Goal: Check status: Check status

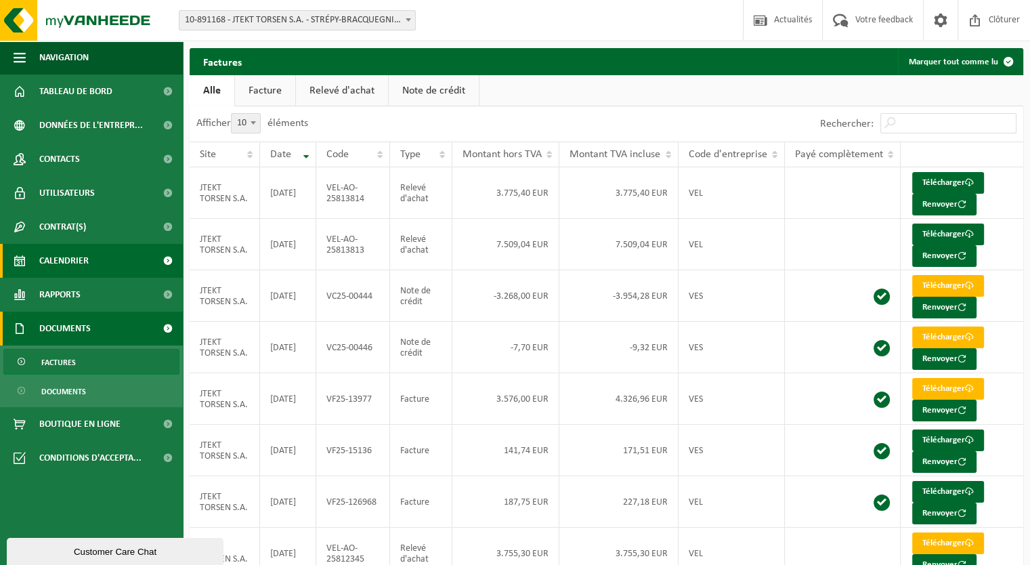
click at [79, 263] on span "Calendrier" at bounding box center [63, 261] width 49 height 34
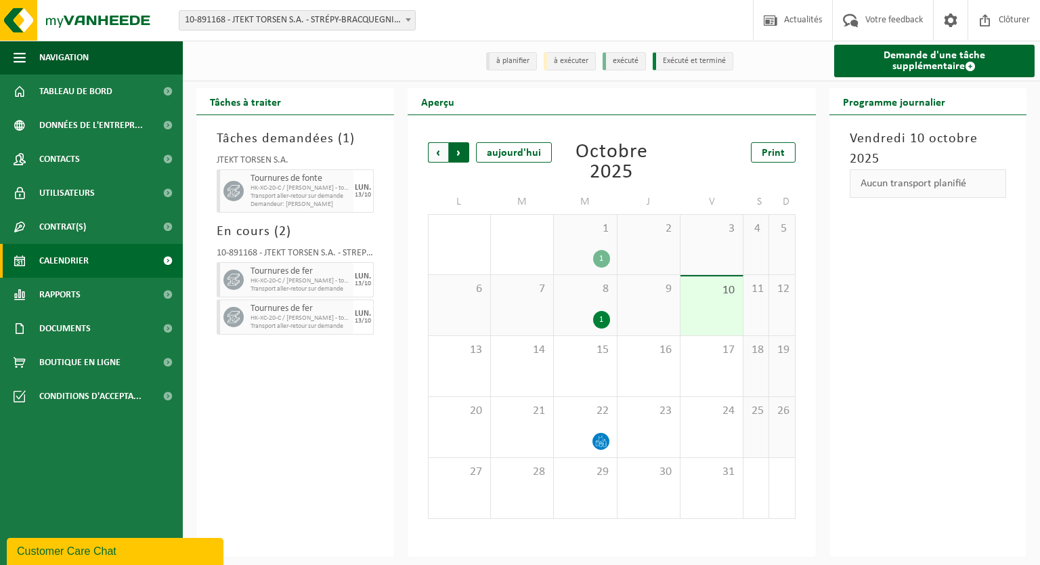
click at [440, 152] on span "Précédent" at bounding box center [438, 152] width 20 height 20
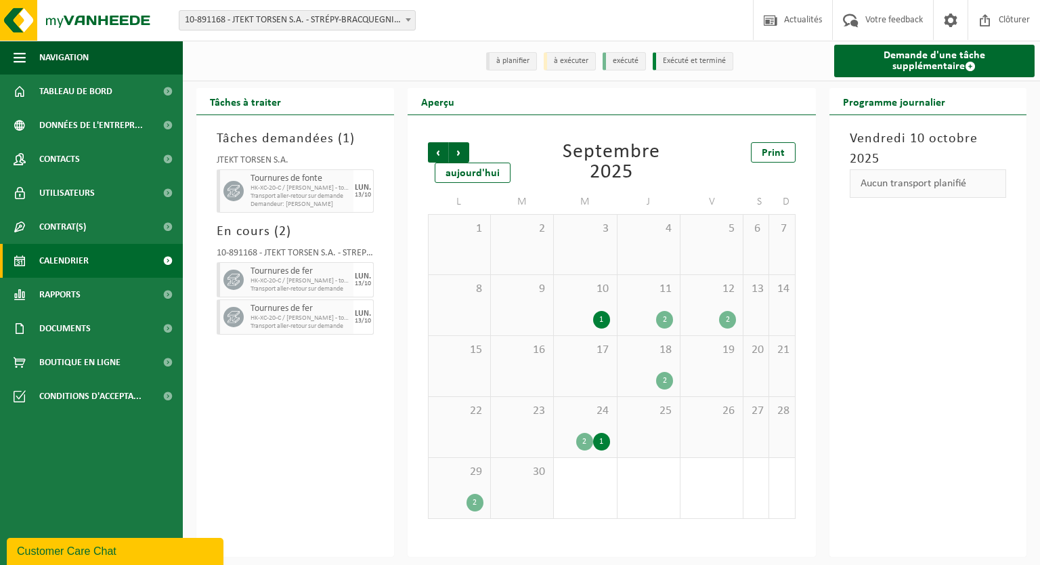
click at [667, 322] on div "2" at bounding box center [664, 320] width 17 height 18
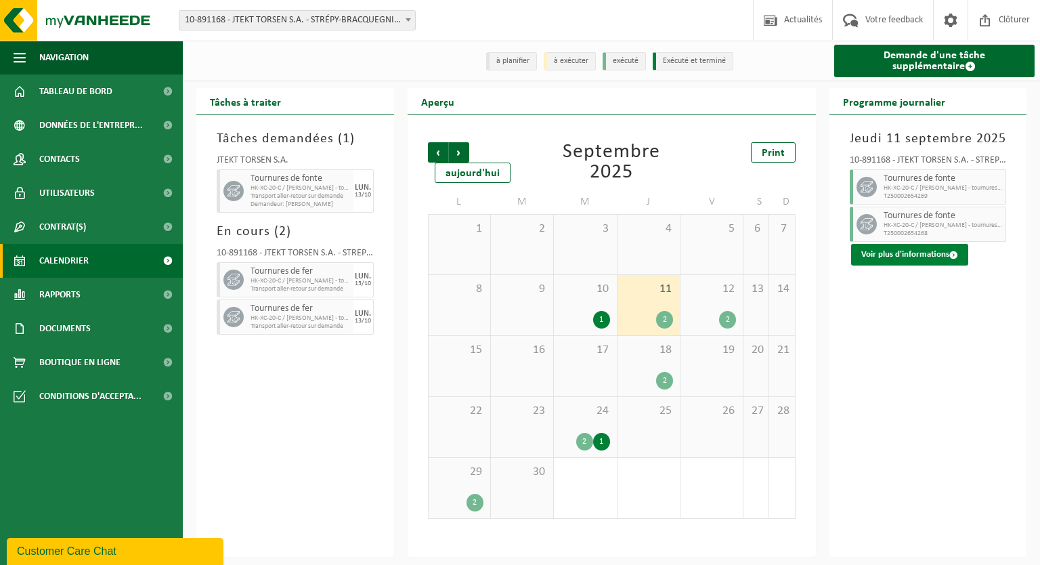
click at [952, 256] on span at bounding box center [953, 254] width 9 height 9
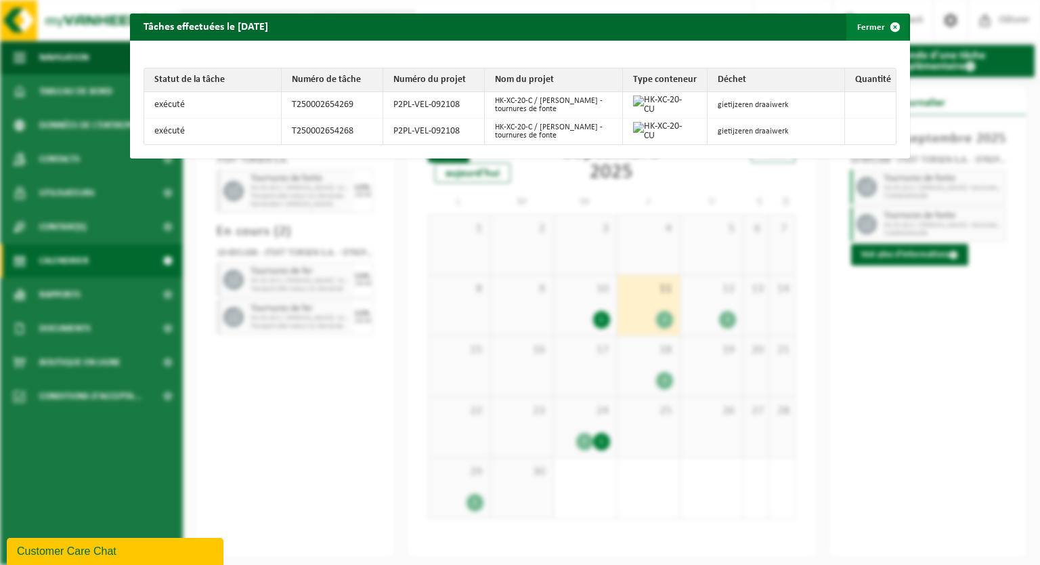
click at [886, 28] on span "button" at bounding box center [894, 27] width 27 height 27
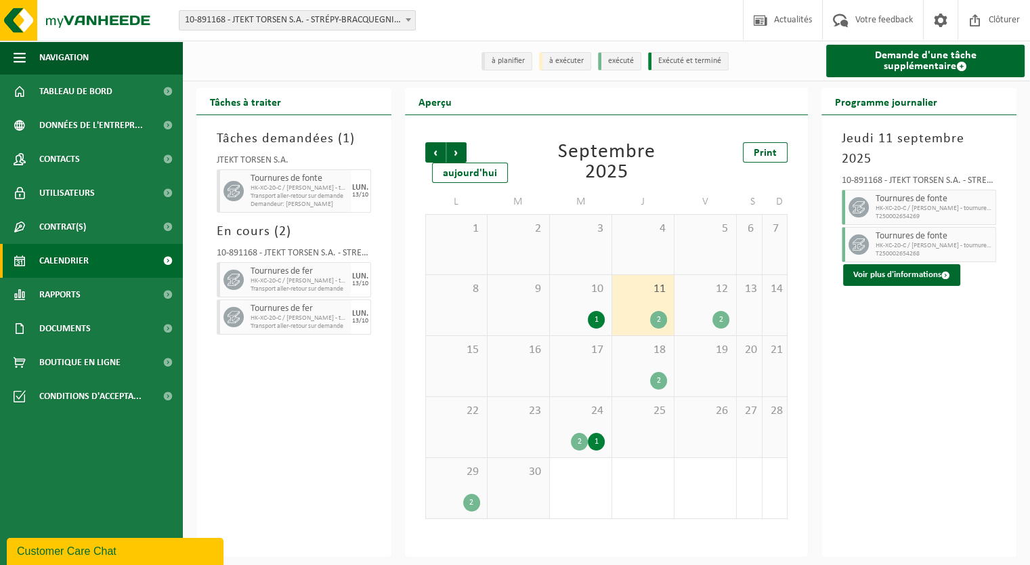
click at [716, 320] on div "2" at bounding box center [720, 320] width 17 height 18
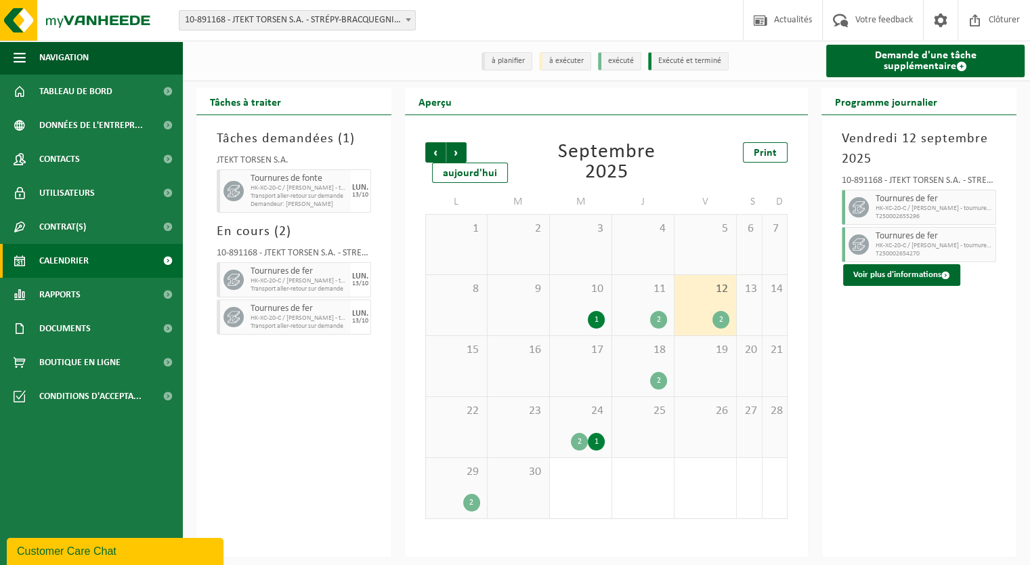
click at [632, 367] on div "18 2" at bounding box center [643, 366] width 62 height 60
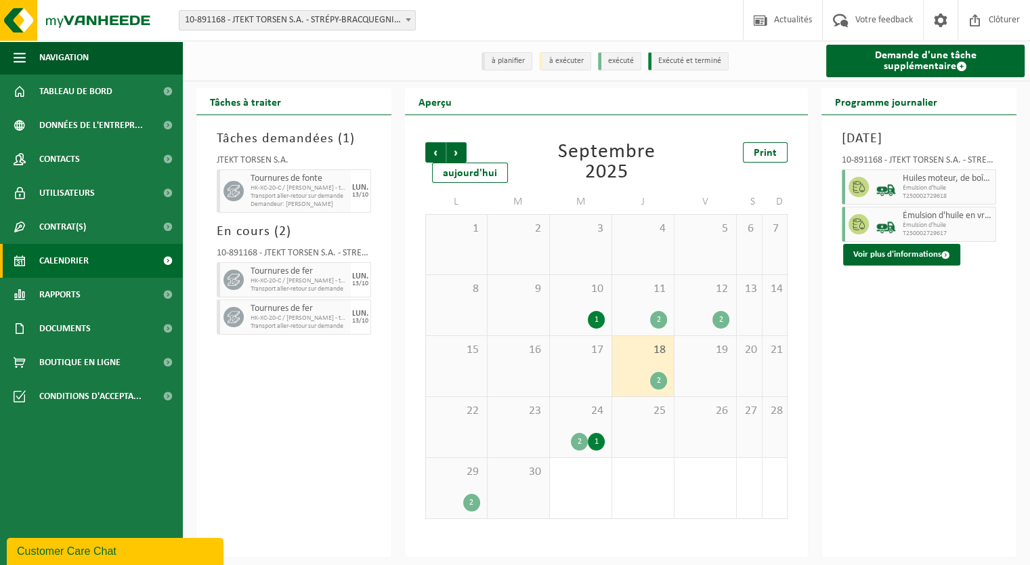
click at [569, 423] on div "24 2 1" at bounding box center [581, 427] width 62 height 60
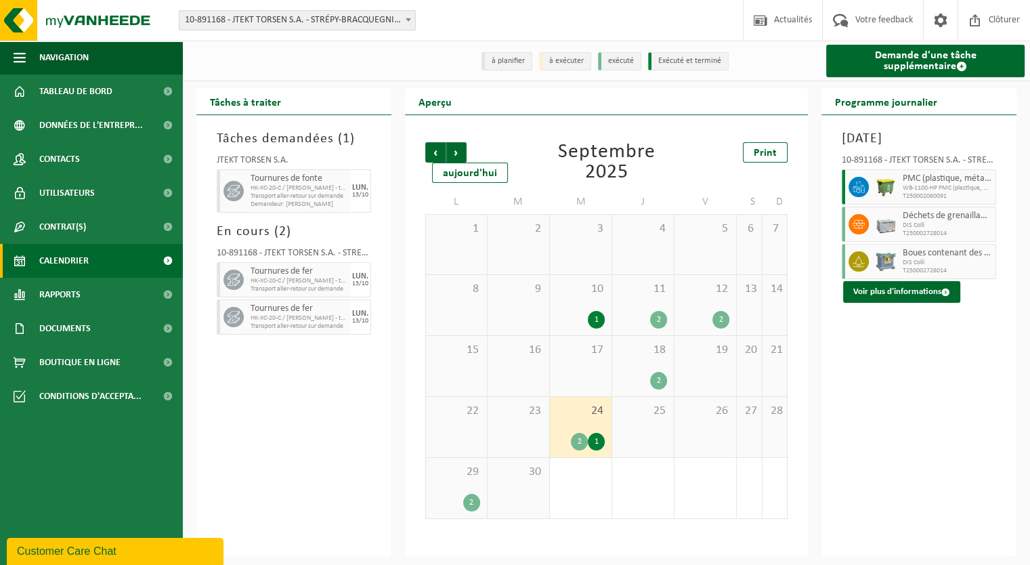
click at [460, 486] on div "29 2" at bounding box center [456, 488] width 61 height 60
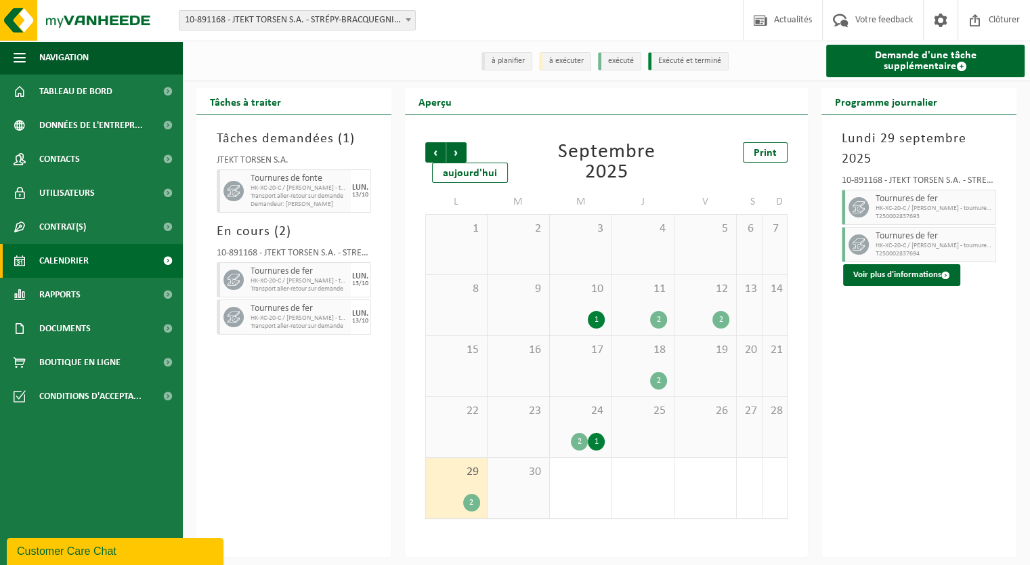
click at [569, 422] on div "24 2 1" at bounding box center [581, 427] width 62 height 60
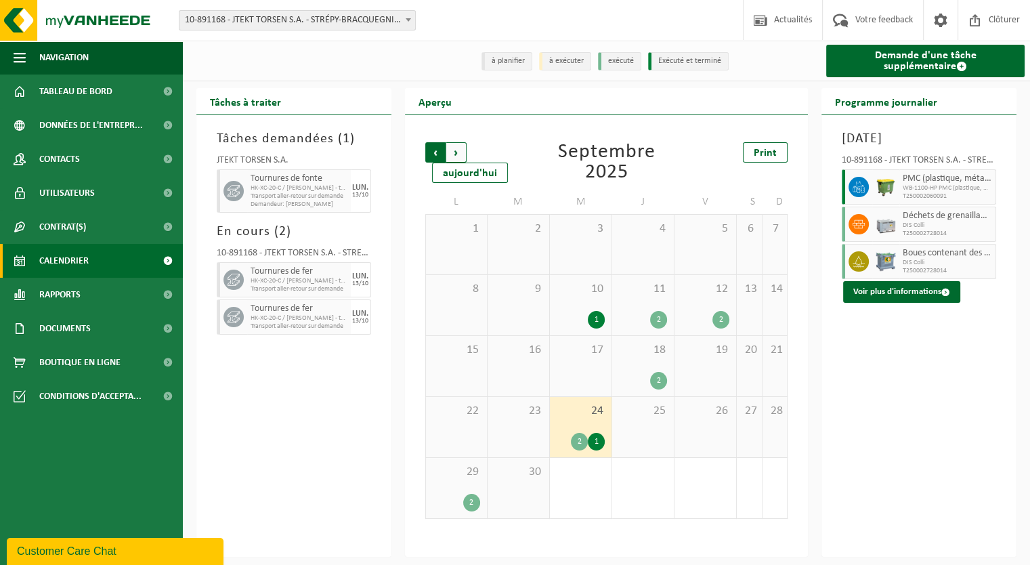
click at [464, 155] on span "Suivant" at bounding box center [456, 152] width 20 height 20
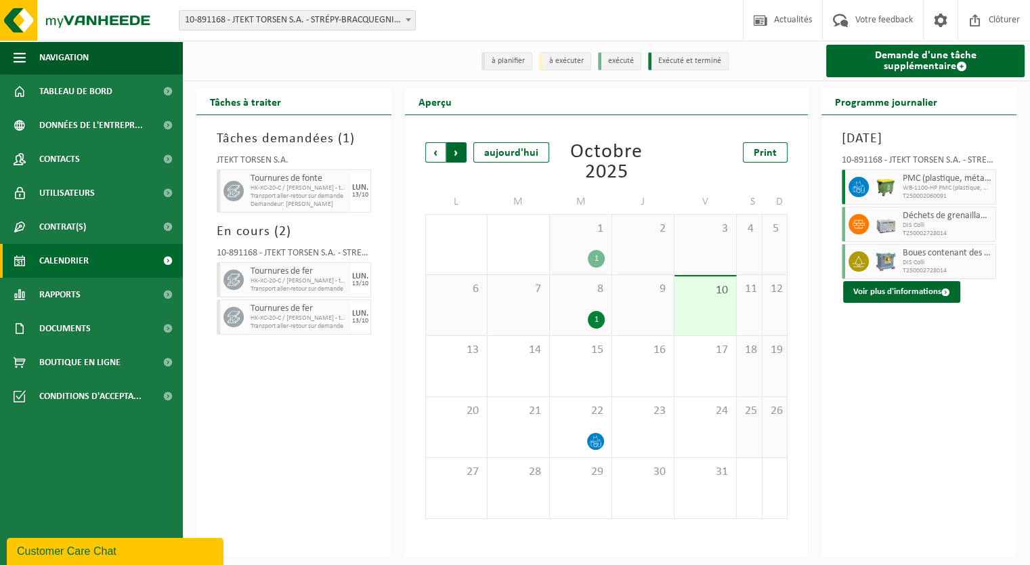
click at [436, 150] on span "Précédent" at bounding box center [435, 152] width 20 height 20
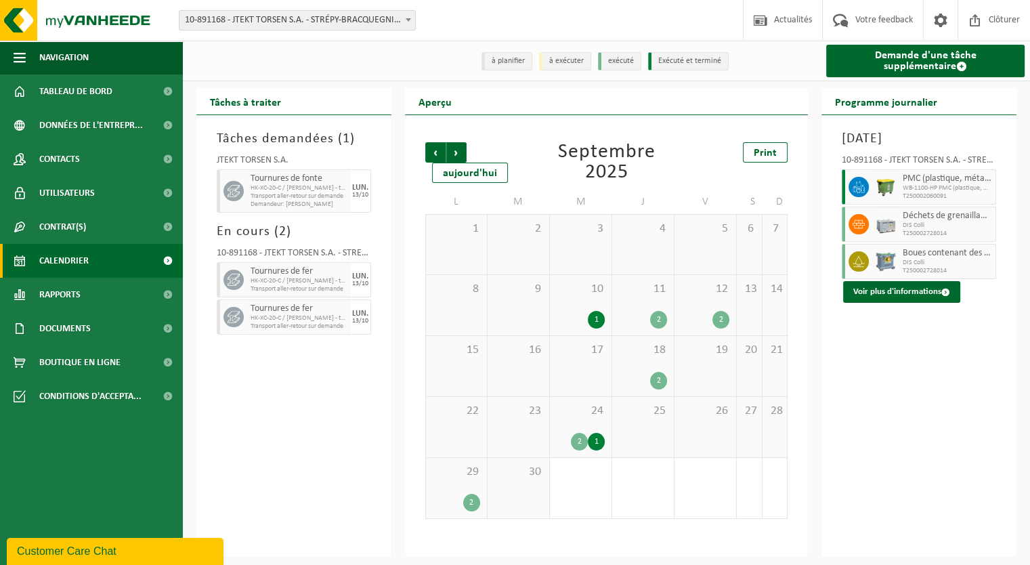
click at [594, 323] on div "1" at bounding box center [596, 320] width 17 height 18
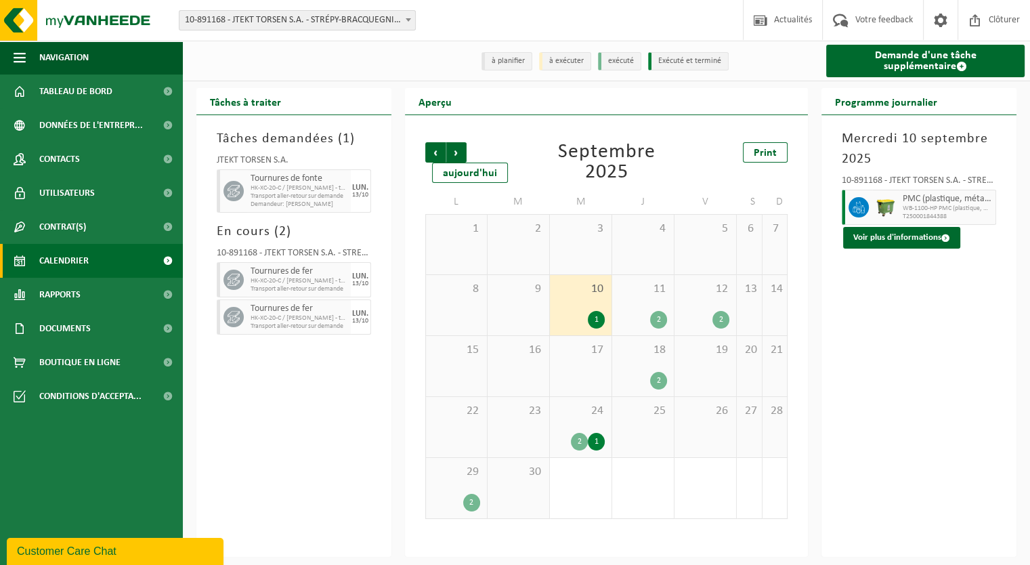
click at [596, 440] on div "1" at bounding box center [596, 442] width 17 height 18
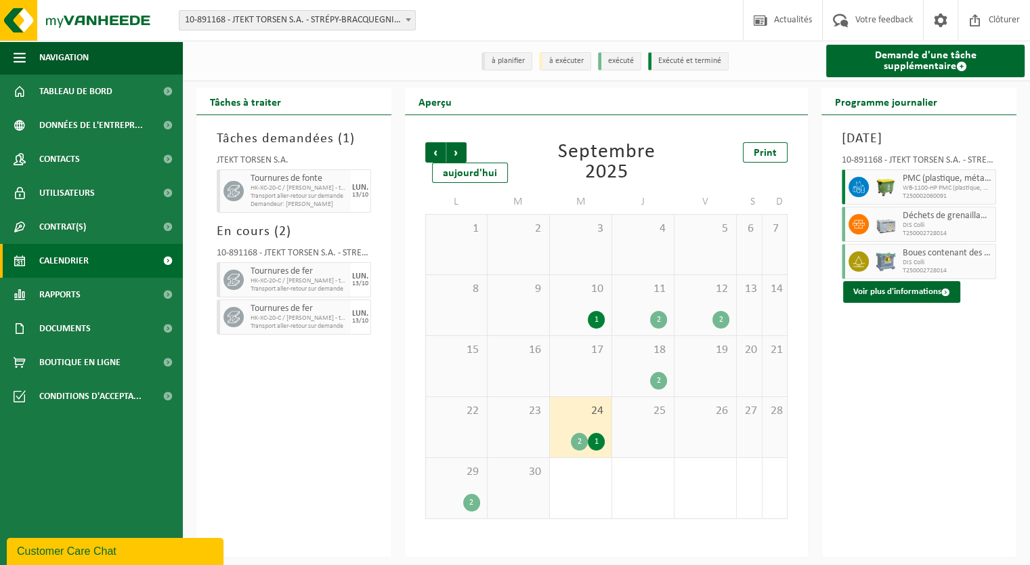
click at [570, 320] on div "1" at bounding box center [581, 320] width 48 height 18
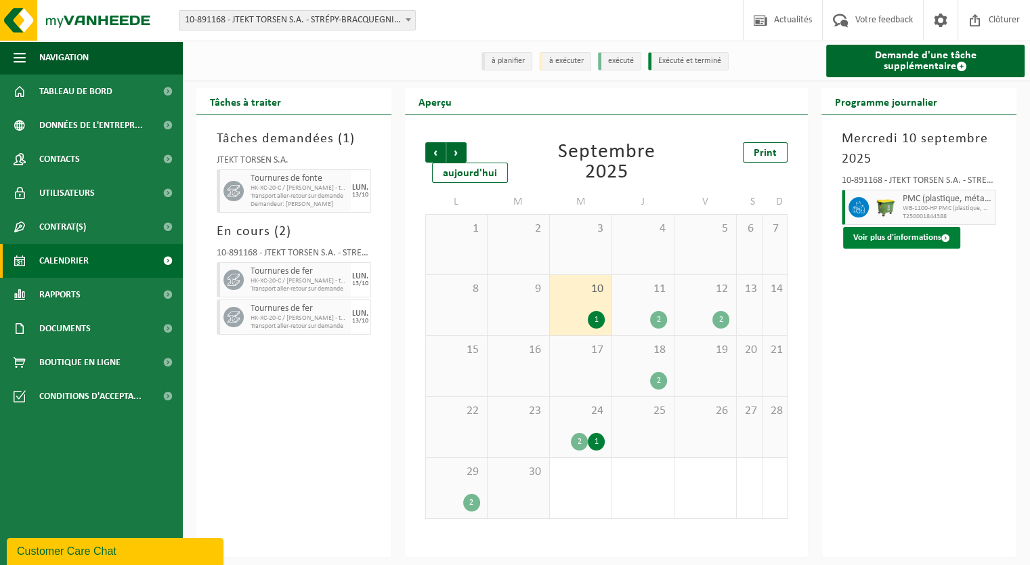
click at [945, 236] on span at bounding box center [945, 238] width 9 height 9
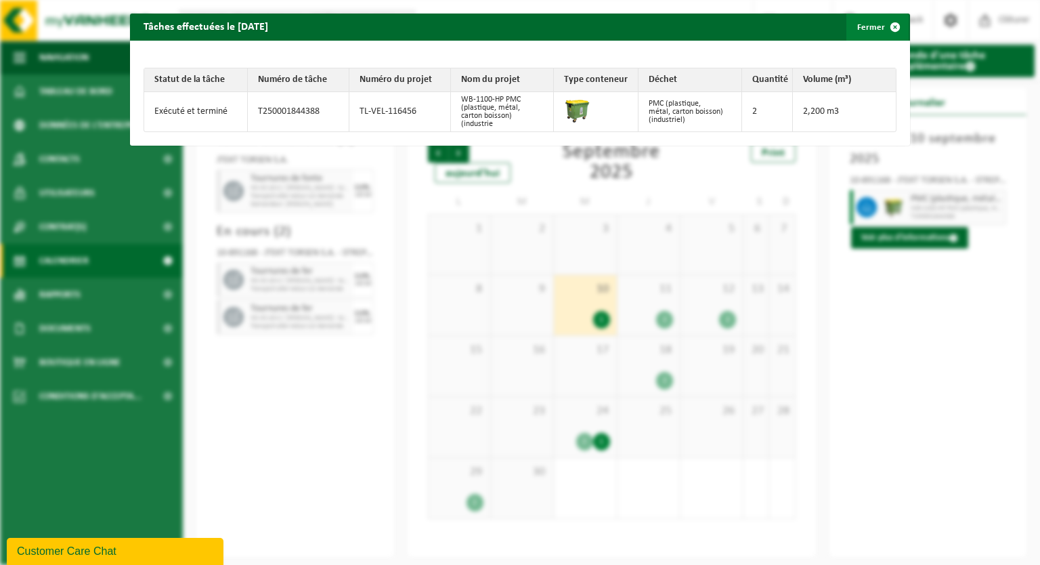
click at [888, 25] on span "button" at bounding box center [894, 27] width 27 height 27
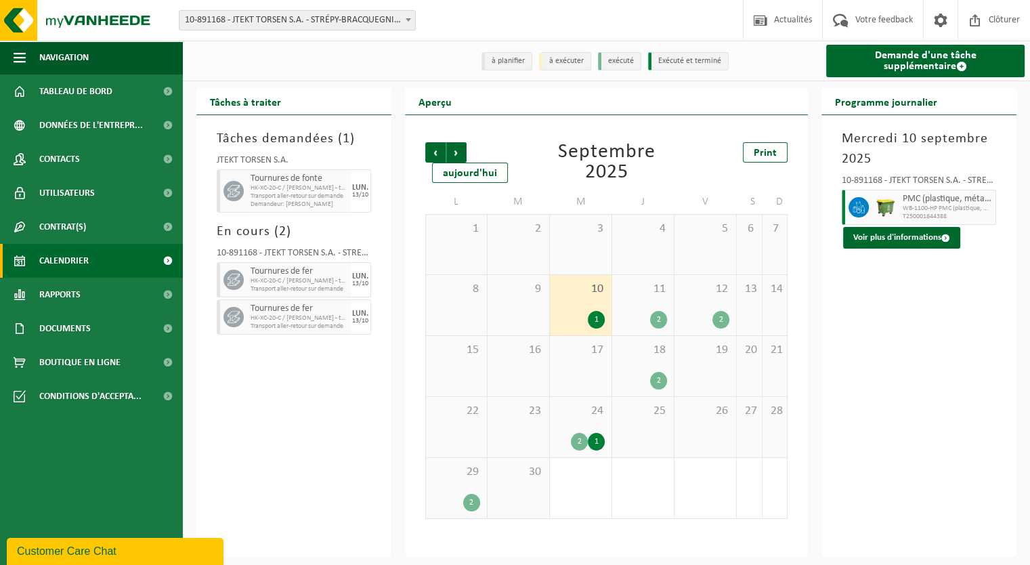
click at [593, 439] on div "1" at bounding box center [596, 442] width 17 height 18
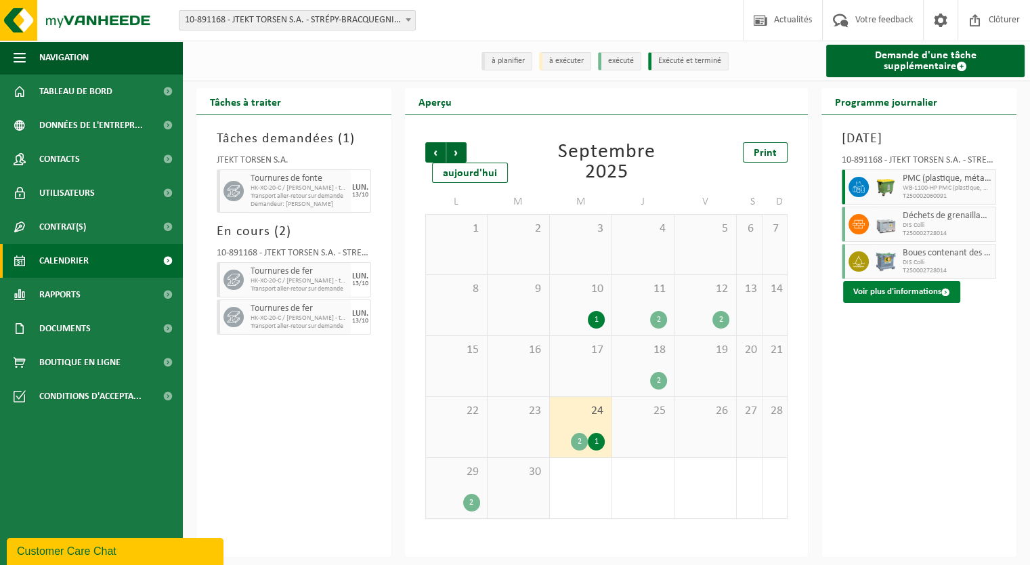
click at [945, 297] on span at bounding box center [945, 292] width 9 height 9
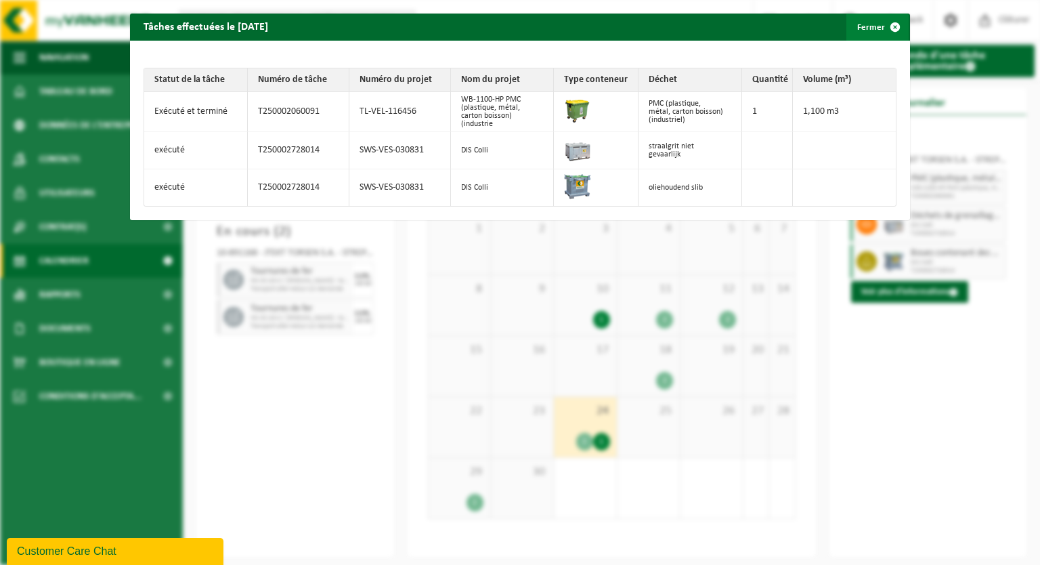
click at [888, 24] on span "button" at bounding box center [894, 27] width 27 height 27
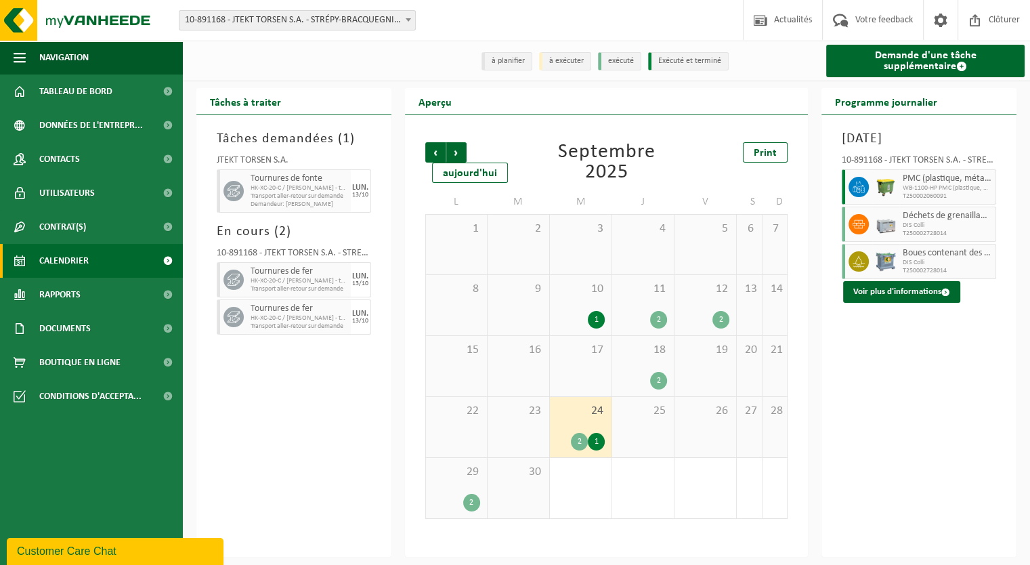
click at [661, 321] on div "2" at bounding box center [658, 320] width 17 height 18
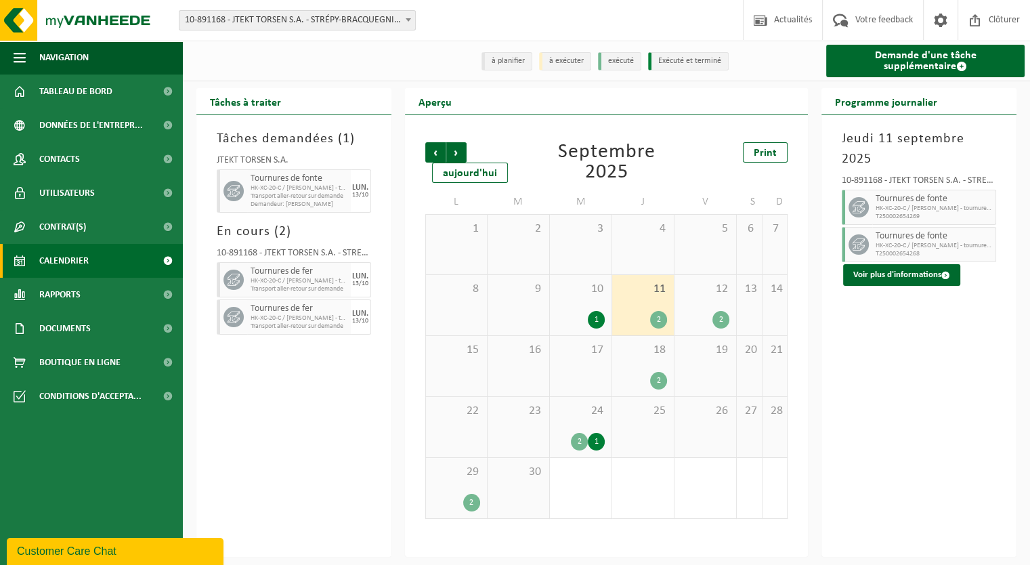
click at [714, 320] on div "2" at bounding box center [720, 320] width 17 height 18
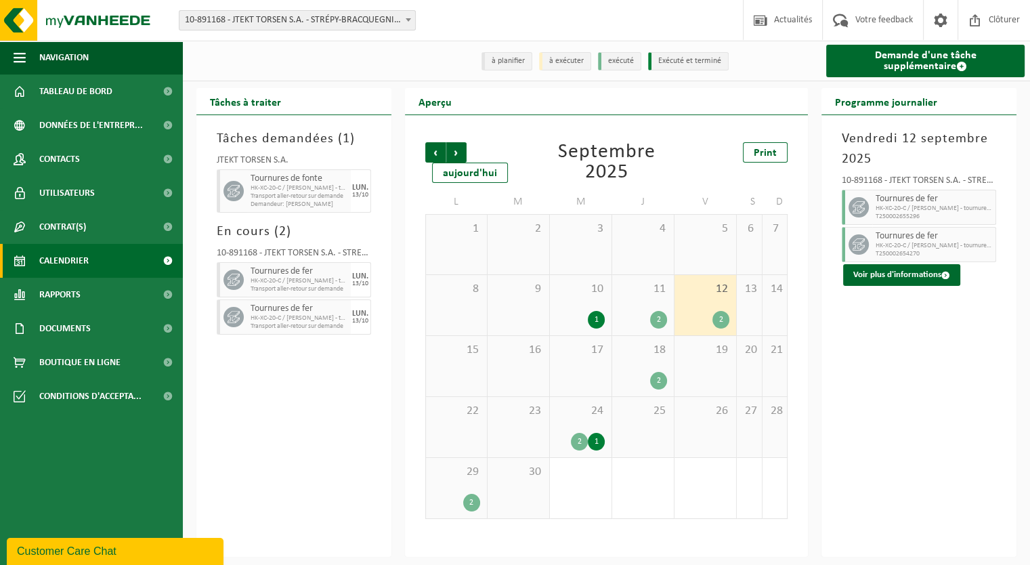
click at [656, 384] on div "2" at bounding box center [658, 381] width 17 height 18
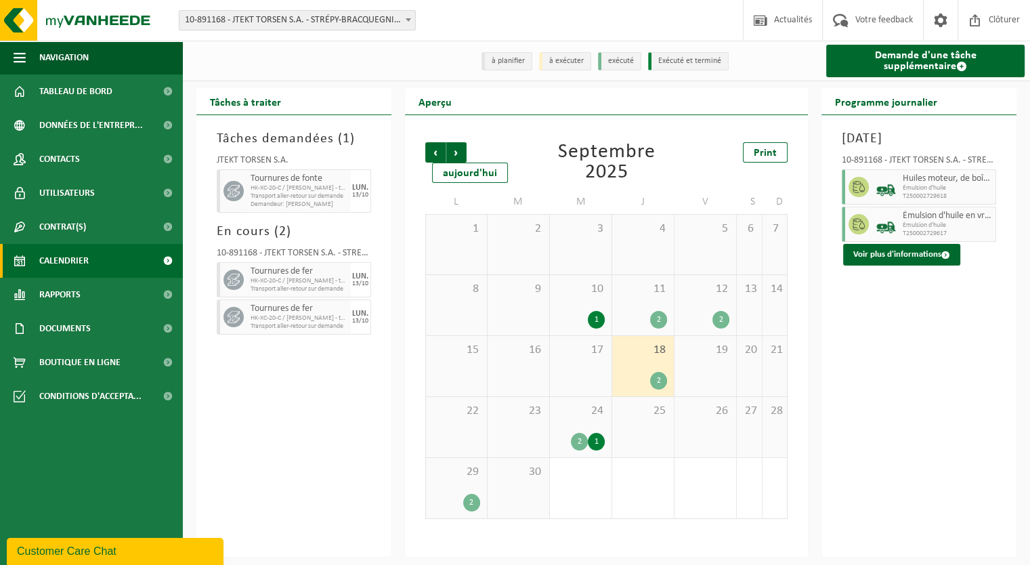
click at [580, 429] on div "24 2 1" at bounding box center [581, 427] width 62 height 60
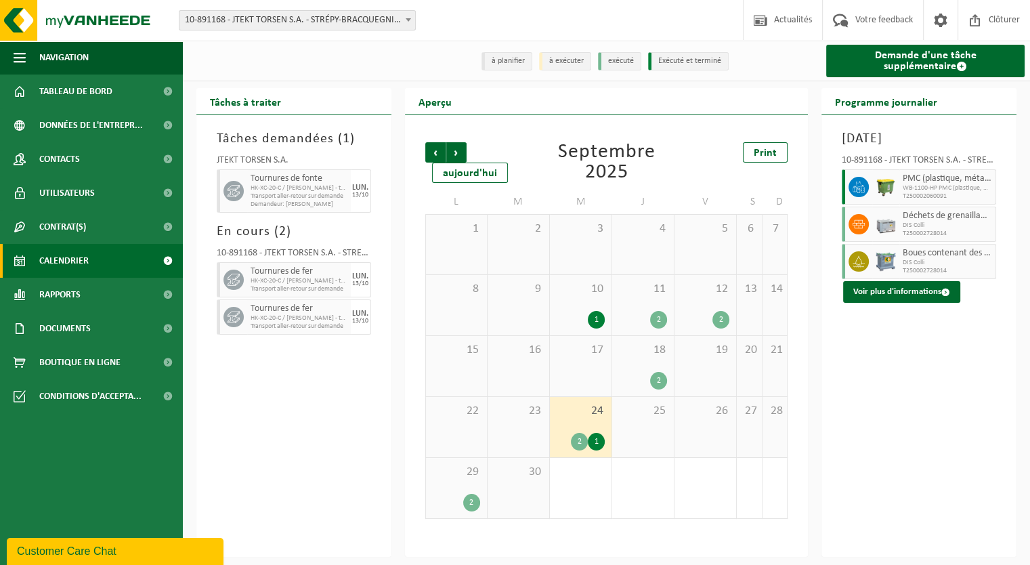
click at [588, 299] on div "10 1" at bounding box center [581, 305] width 62 height 60
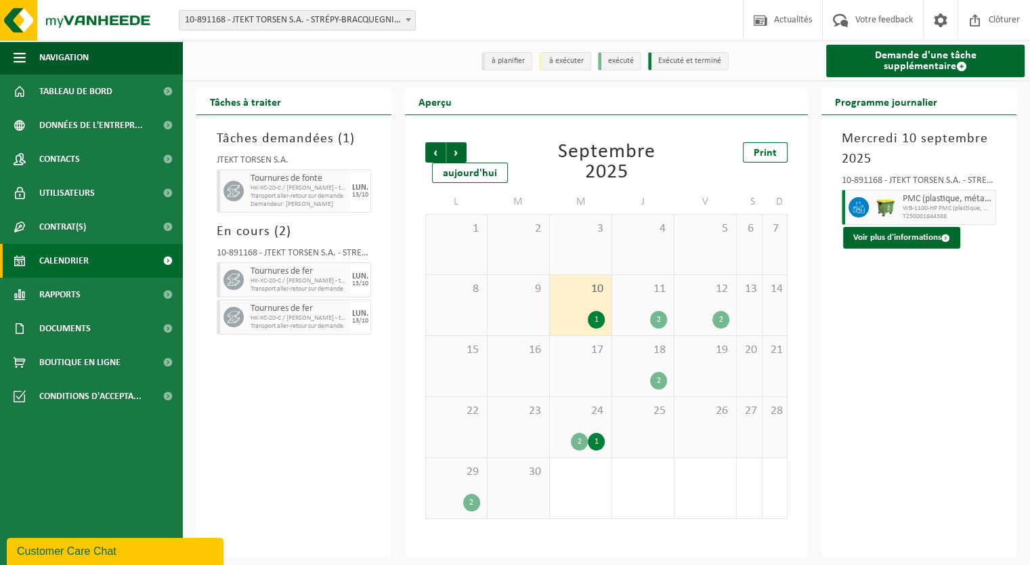
click at [645, 298] on div "11 2" at bounding box center [643, 305] width 62 height 60
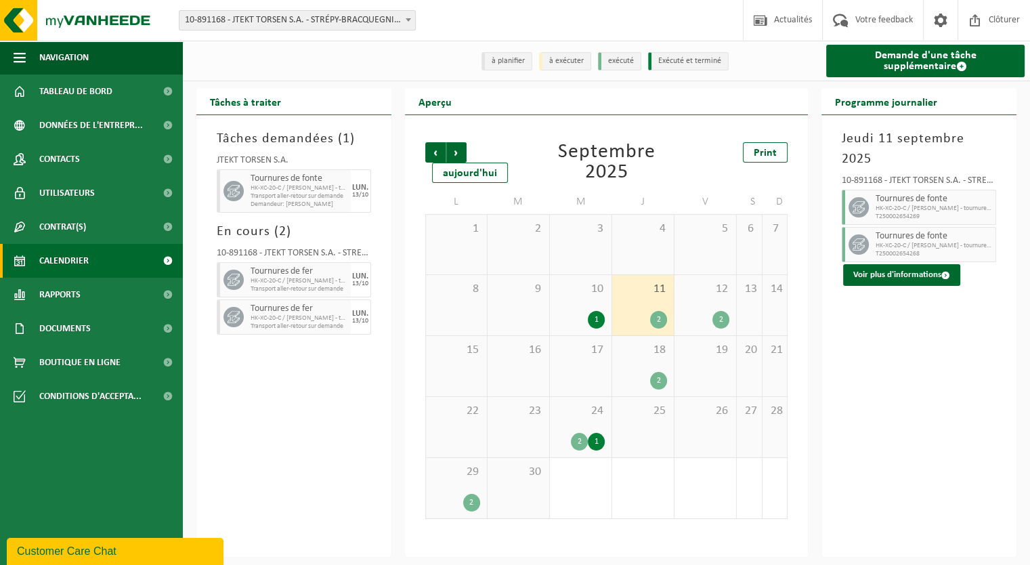
click at [715, 301] on div "12 2" at bounding box center [705, 305] width 62 height 60
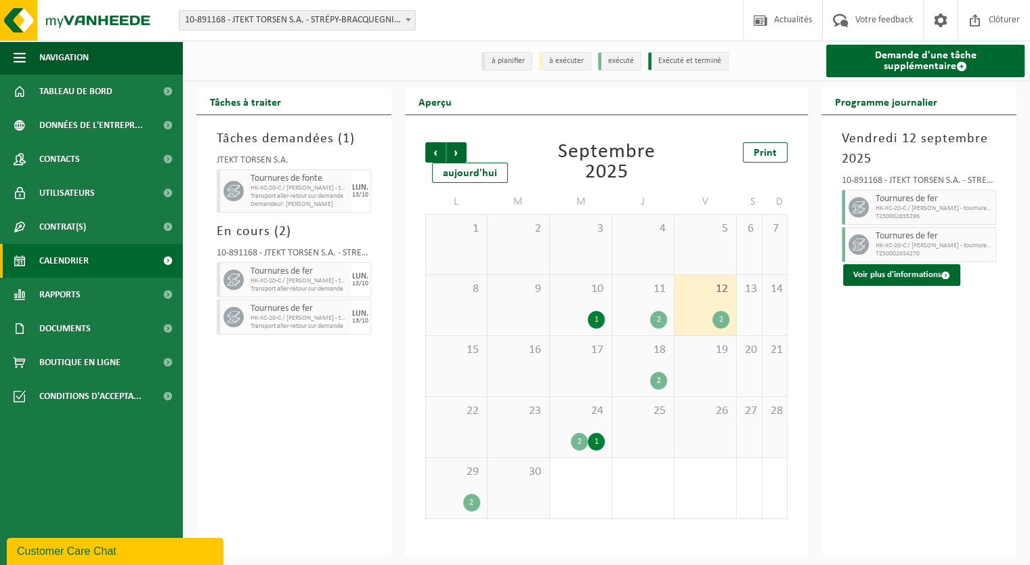
click at [631, 363] on div "18 2" at bounding box center [643, 366] width 62 height 60
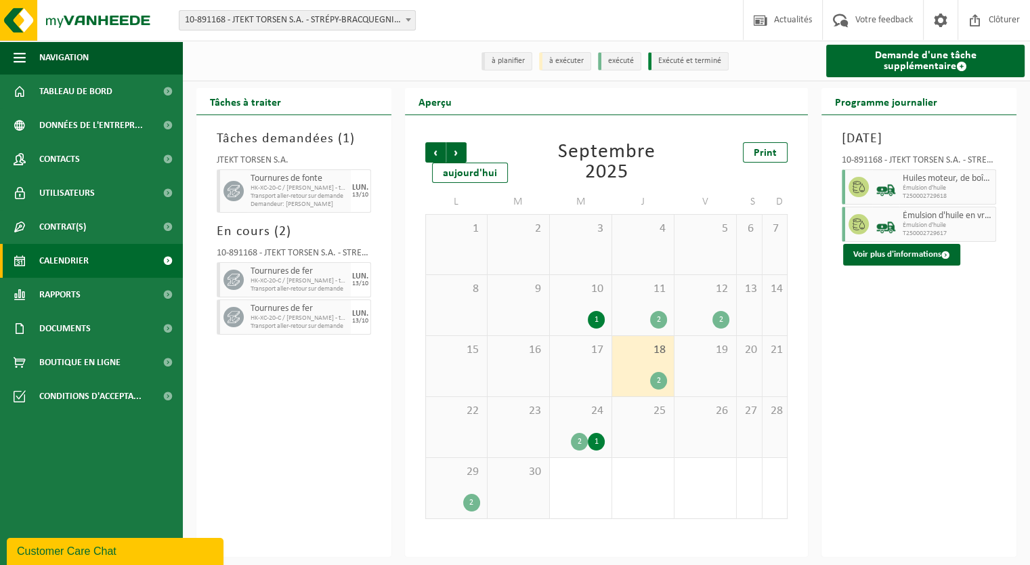
click at [588, 423] on div "24 2 1" at bounding box center [581, 427] width 62 height 60
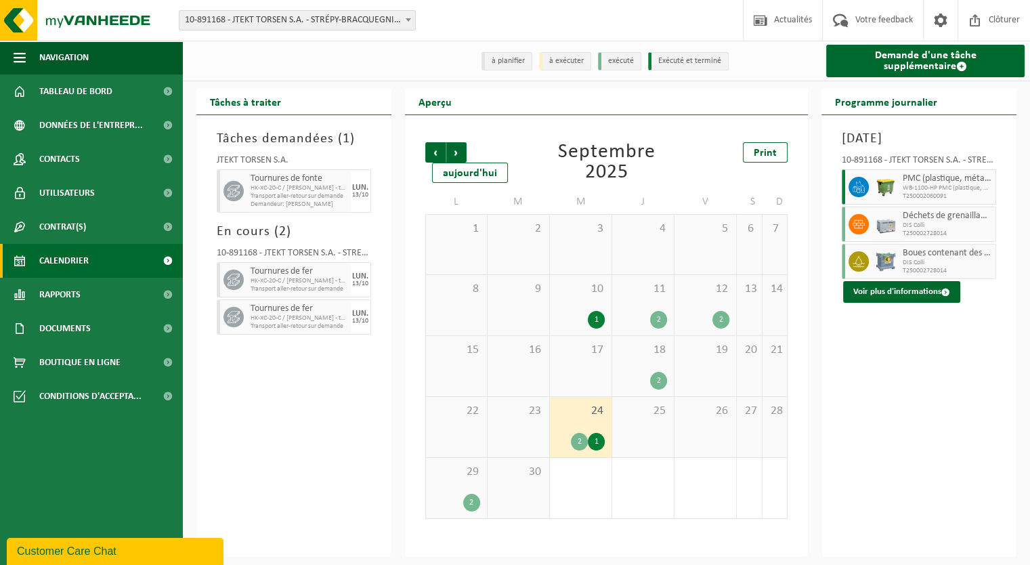
click at [460, 479] on span "29" at bounding box center [456, 471] width 47 height 15
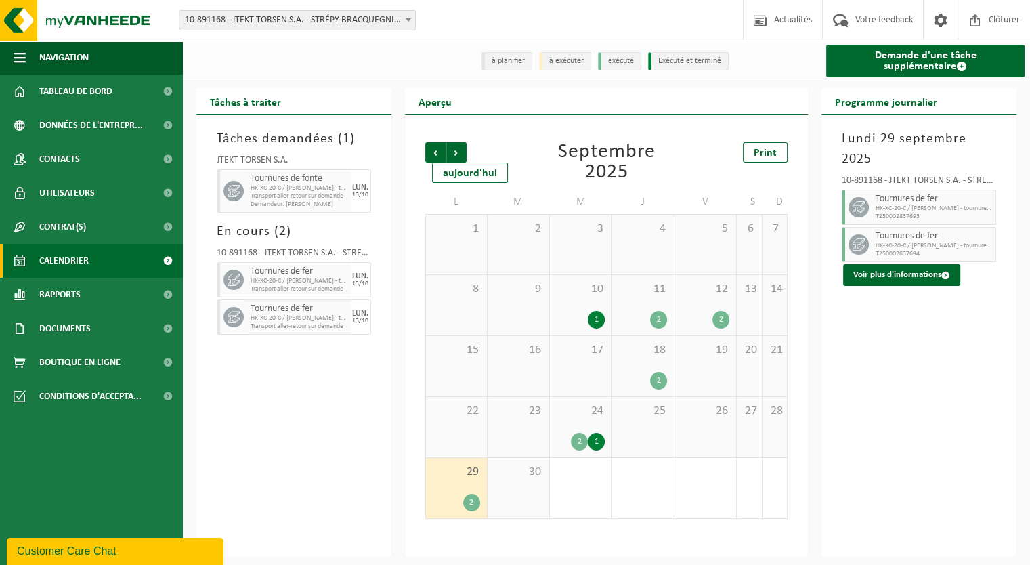
click at [574, 426] on div "24 2 1" at bounding box center [581, 427] width 62 height 60
